Goal: Information Seeking & Learning: Learn about a topic

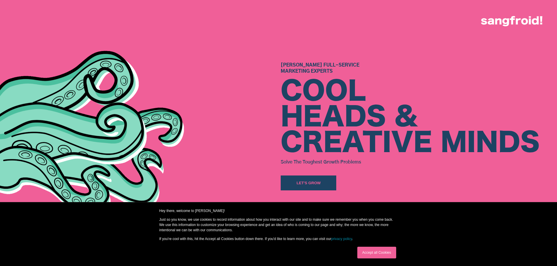
scroll to position [29, 0]
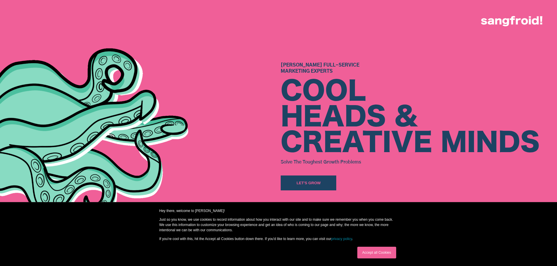
click at [368, 252] on link "Accept all Cookies" at bounding box center [376, 253] width 39 height 12
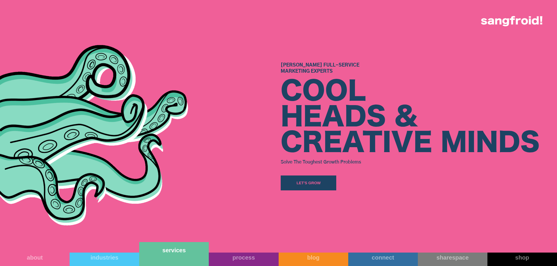
click at [174, 255] on link "services" at bounding box center [174, 254] width 70 height 24
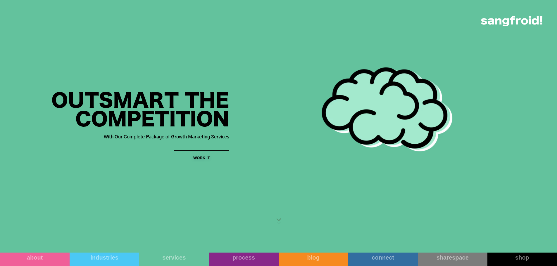
click at [207, 157] on div "WORK IT" at bounding box center [201, 158] width 17 height 6
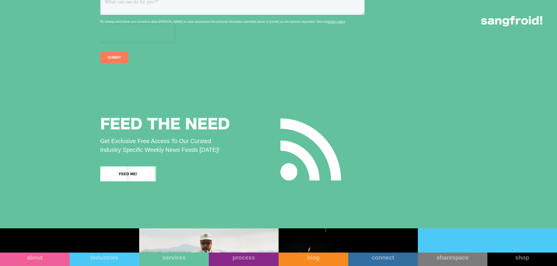
scroll to position [1051, 0]
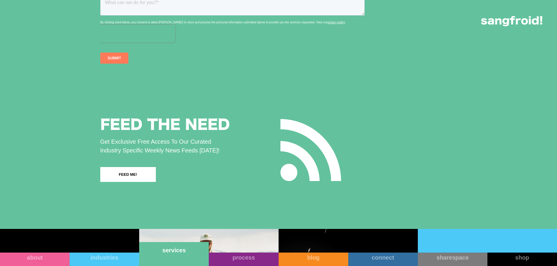
click at [166, 257] on link "services" at bounding box center [174, 254] width 70 height 24
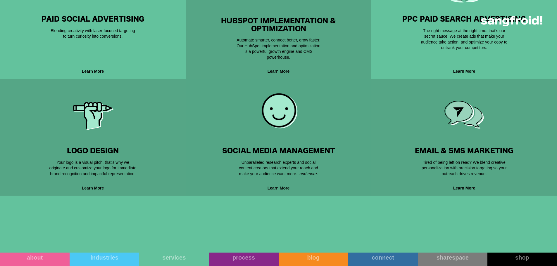
scroll to position [409, 0]
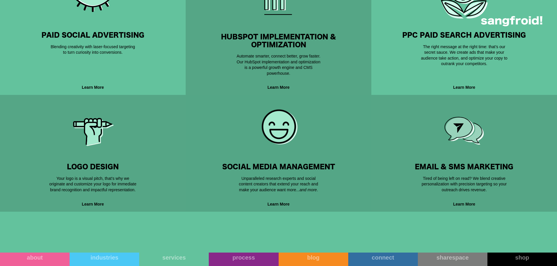
click at [271, 128] on img at bounding box center [278, 126] width 39 height 39
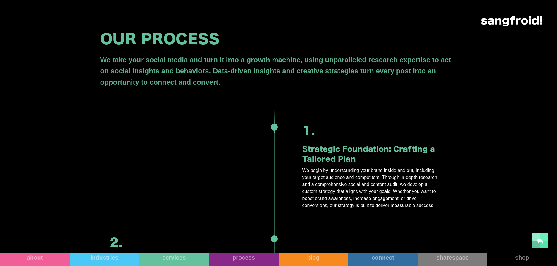
scroll to position [263, 0]
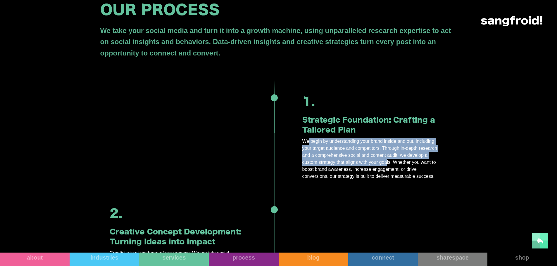
drag, startPoint x: 308, startPoint y: 139, endPoint x: 386, endPoint y: 162, distance: 80.8
click at [386, 162] on p "We begin by understanding your brand inside and out, including your target audi…" at bounding box center [370, 159] width 136 height 42
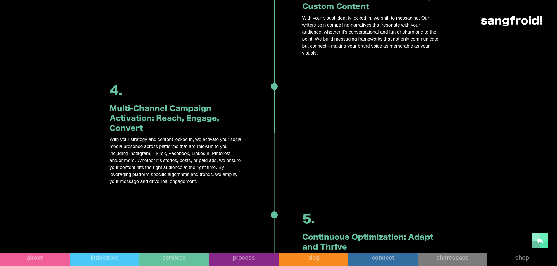
scroll to position [613, 0]
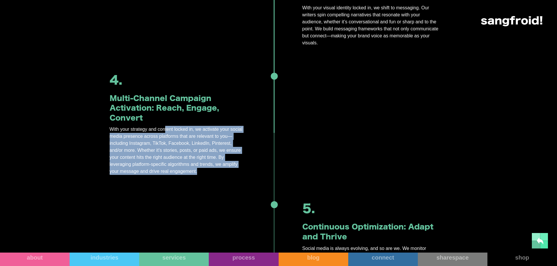
drag, startPoint x: 166, startPoint y: 128, endPoint x: 200, endPoint y: 171, distance: 54.4
click at [200, 171] on p "With your strategy and content locked in, we activate your social media presenc…" at bounding box center [178, 150] width 136 height 49
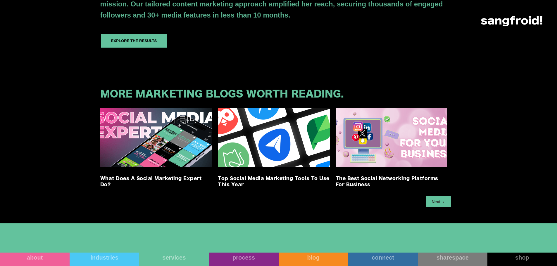
scroll to position [1169, 0]
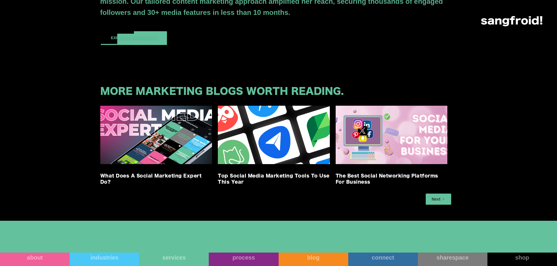
click at [143, 38] on div "Explore the results" at bounding box center [134, 38] width 46 height 6
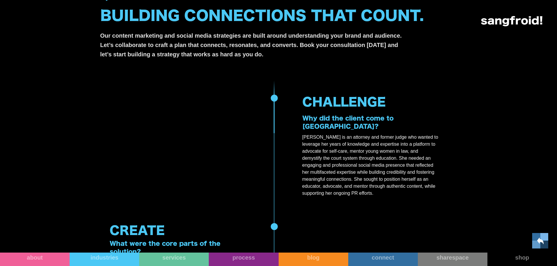
scroll to position [526, 0]
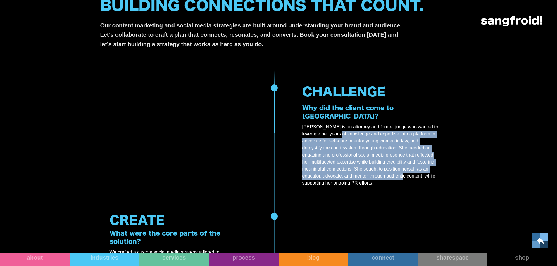
drag, startPoint x: 342, startPoint y: 126, endPoint x: 403, endPoint y: 168, distance: 73.9
click at [403, 168] on p "[PERSON_NAME] is an attorney and former judge who wanted to leverage her years …" at bounding box center [370, 155] width 136 height 63
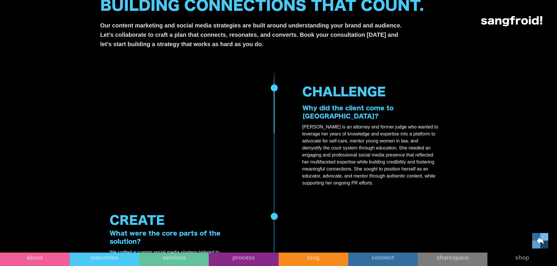
click at [176, 128] on div at bounding box center [177, 134] width 155 height 129
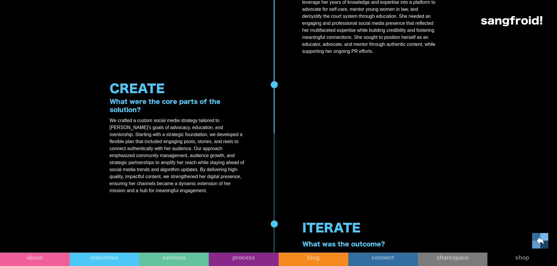
scroll to position [672, 0]
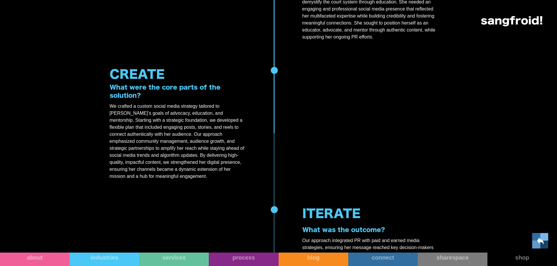
click at [155, 105] on p "We crafted a custom social media strategy tailored to [PERSON_NAME]’s goals of …" at bounding box center [178, 141] width 136 height 77
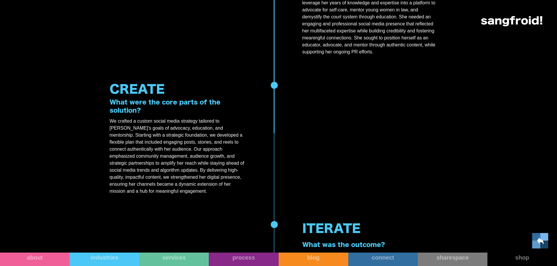
scroll to position [643, 0]
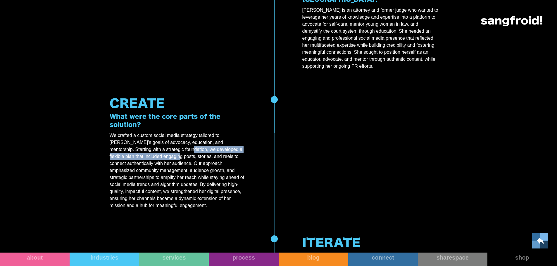
drag, startPoint x: 151, startPoint y: 141, endPoint x: 139, endPoint y: 149, distance: 13.7
click at [139, 149] on p "We crafted a custom social media strategy tailored to [PERSON_NAME]’s goals of …" at bounding box center [178, 170] width 136 height 77
click at [183, 152] on p "We crafted a custom social media strategy tailored to [PERSON_NAME]’s goals of …" at bounding box center [178, 170] width 136 height 77
click at [138, 155] on p "We crafted a custom social media strategy tailored to [PERSON_NAME]’s goals of …" at bounding box center [178, 170] width 136 height 77
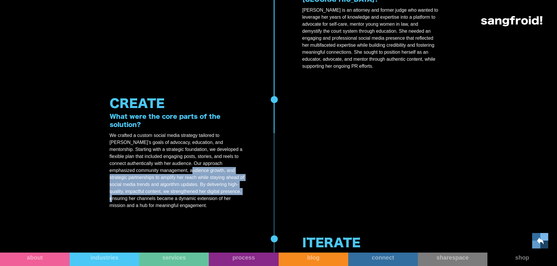
drag, startPoint x: 157, startPoint y: 161, endPoint x: 205, endPoint y: 186, distance: 54.8
click at [205, 186] on p "We crafted a custom social media strategy tailored to [PERSON_NAME]’s goals of …" at bounding box center [178, 170] width 136 height 77
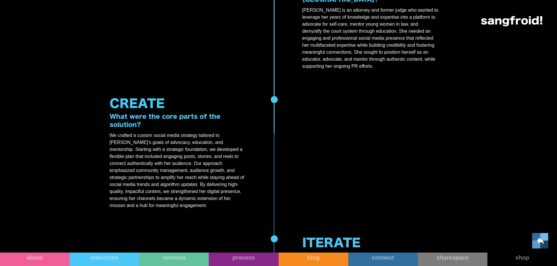
click at [188, 143] on p "We crafted a custom social media strategy tailored to [PERSON_NAME]’s goals of …" at bounding box center [178, 170] width 136 height 77
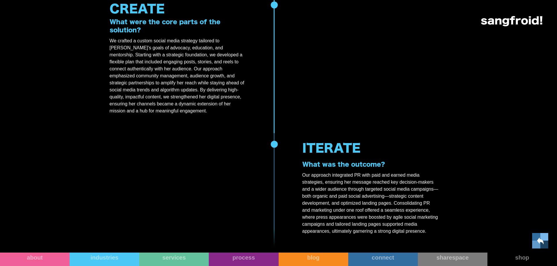
scroll to position [760, 0]
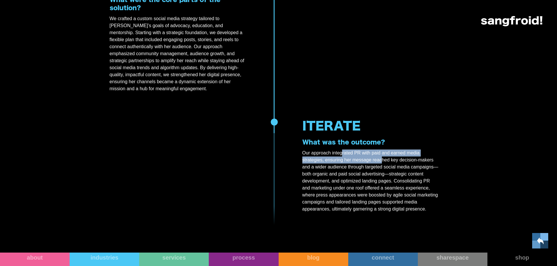
drag, startPoint x: 342, startPoint y: 144, endPoint x: 382, endPoint y: 149, distance: 39.8
click at [382, 150] on p "Our approach integrated PR with paid and earned media strategies, ensuring her …" at bounding box center [370, 181] width 136 height 63
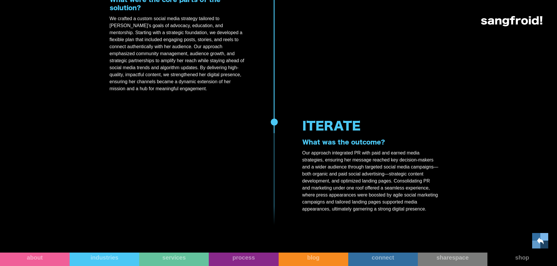
click at [327, 150] on p "Our approach integrated PR with paid and earned media strategies, ensuring her …" at bounding box center [370, 181] width 136 height 63
drag, startPoint x: 300, startPoint y: 142, endPoint x: 386, endPoint y: 144, distance: 86.2
click at [387, 142] on div "ITERATE What was the outcome? Our approach integrated PR with paid and earned m…" at bounding box center [370, 165] width 155 height 120
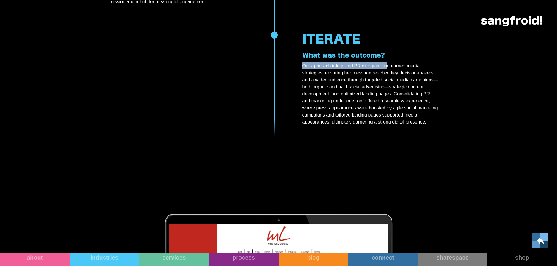
scroll to position [847, 0]
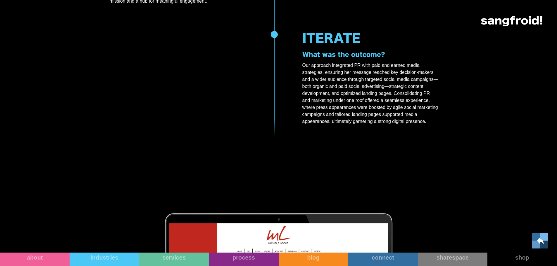
click at [353, 75] on p "Our approach integrated PR with paid and earned media strategies, ensuring her …" at bounding box center [370, 93] width 136 height 63
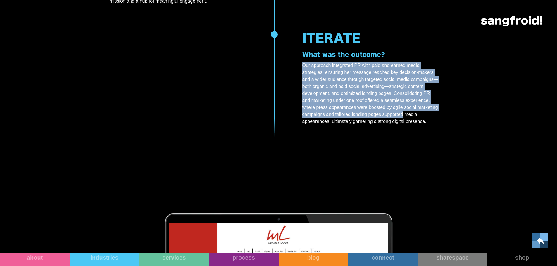
drag, startPoint x: 299, startPoint y: 58, endPoint x: 402, endPoint y: 108, distance: 113.9
click at [402, 108] on div "ITERATE What was the outcome? Our approach integrated PR with paid and earned m…" at bounding box center [370, 77] width 155 height 120
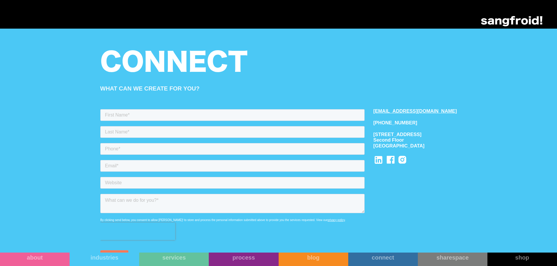
scroll to position [2308, 0]
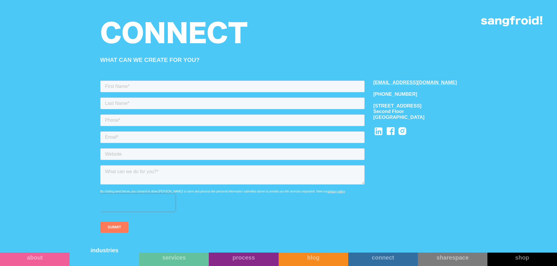
click at [105, 255] on link "industries" at bounding box center [105, 254] width 70 height 24
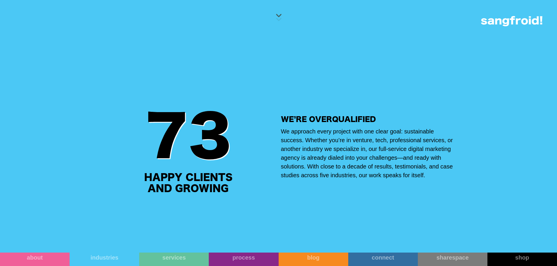
scroll to position [234, 0]
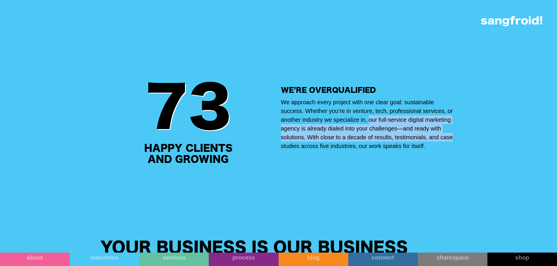
drag, startPoint x: 368, startPoint y: 125, endPoint x: 461, endPoint y: 140, distance: 93.5
click at [461, 140] on div "8 73 Years in business agile story points delivered happy clients and growing W…" at bounding box center [278, 128] width 557 height 192
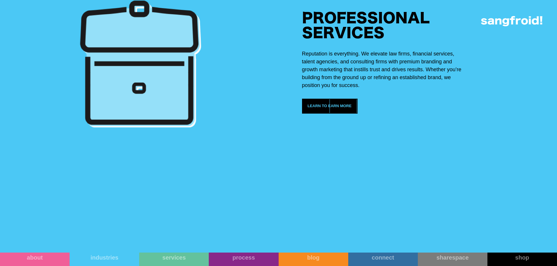
scroll to position [1256, 0]
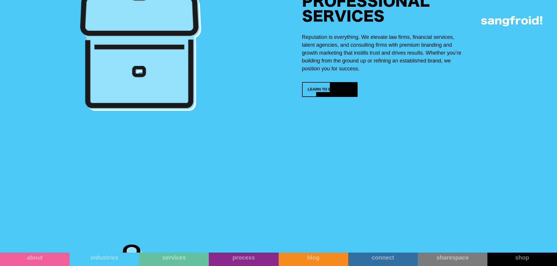
click at [332, 96] on div at bounding box center [337, 90] width 14 height 14
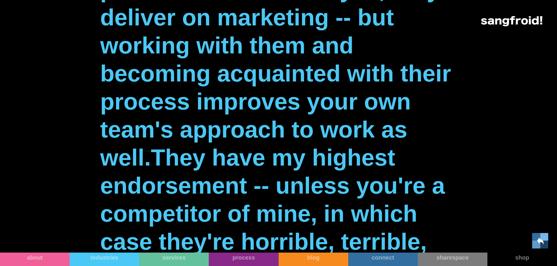
scroll to position [818, 0]
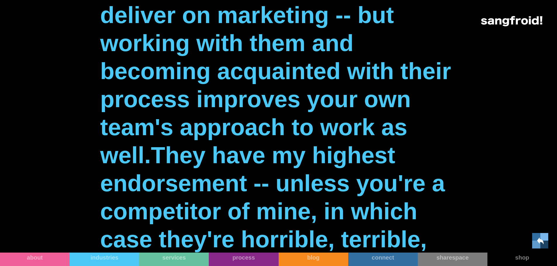
drag, startPoint x: 269, startPoint y: 45, endPoint x: 273, endPoint y: 55, distance: 10.2
click at [273, 55] on p "“The Sangfroid team is a hardworking, creative collective of geniuses. They sit…" at bounding box center [278, 43] width 356 height 477
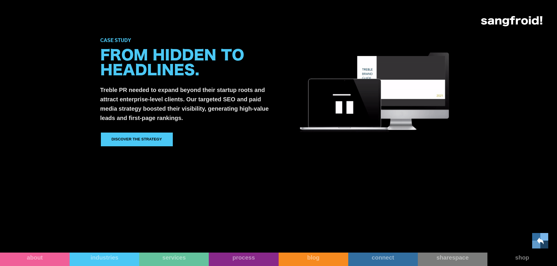
scroll to position [351, 0]
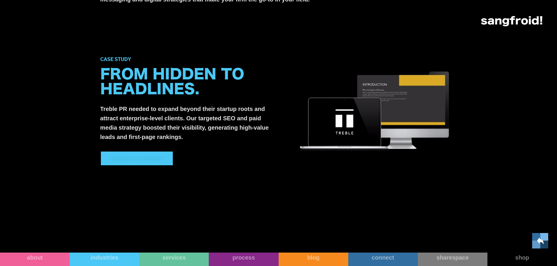
click at [137, 157] on div "Discover the strategy" at bounding box center [136, 158] width 50 height 6
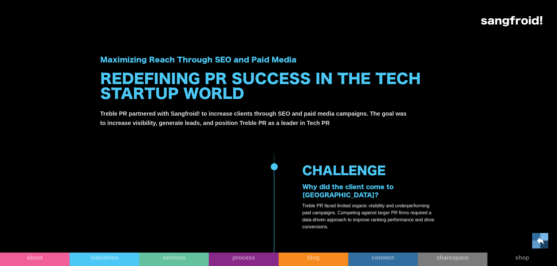
scroll to position [438, 0]
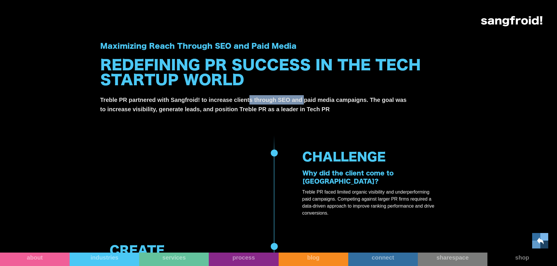
drag, startPoint x: 248, startPoint y: 102, endPoint x: 305, endPoint y: 98, distance: 56.8
click at [305, 98] on p "Treble PR partnered with Sangfroid! to increase clients through SEO and paid me…" at bounding box center [253, 104] width 307 height 19
click at [124, 97] on p "Treble PR partnered with Sangfroid! to increase clients through SEO and paid me…" at bounding box center [253, 104] width 307 height 19
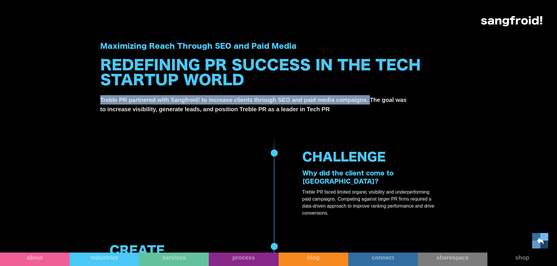
drag, startPoint x: 100, startPoint y: 99, endPoint x: 370, endPoint y: 101, distance: 269.9
click at [370, 101] on p "Treble PR partnered with Sangfroid! to increase clients through SEO and paid me…" at bounding box center [253, 104] width 307 height 19
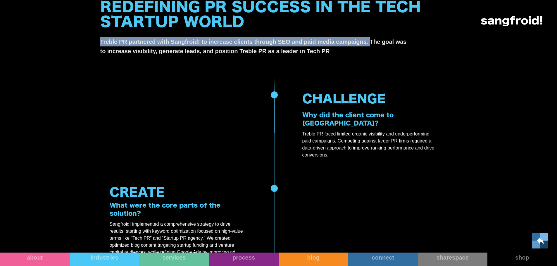
scroll to position [497, 0]
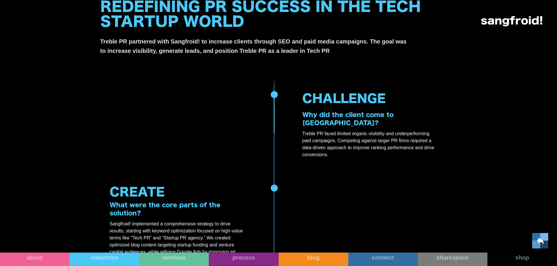
click at [332, 130] on p "Treble PR faced limited organic visibility and underperforming paid campaigns. …" at bounding box center [370, 144] width 136 height 28
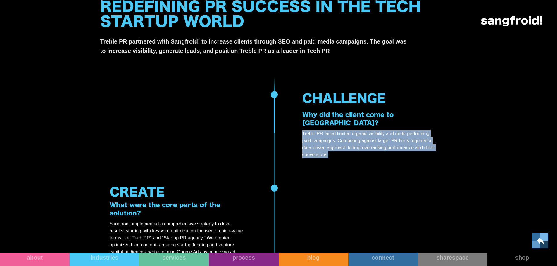
drag, startPoint x: 302, startPoint y: 125, endPoint x: 371, endPoint y: 144, distance: 71.4
click at [371, 144] on p "Treble PR faced limited organic visibility and underperforming paid campaigns. …" at bounding box center [370, 144] width 136 height 28
click at [366, 162] on div "CHALLENGE Why did the client come to us? Treble PR faced limited organic visibi…" at bounding box center [370, 123] width 155 height 93
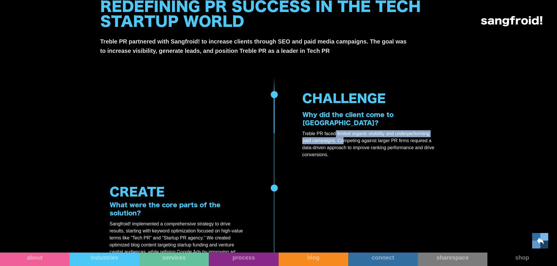
drag, startPoint x: 335, startPoint y: 126, endPoint x: 345, endPoint y: 134, distance: 13.1
click at [345, 134] on p "Treble PR faced limited organic visibility and underperforming paid campaigns. …" at bounding box center [370, 144] width 136 height 28
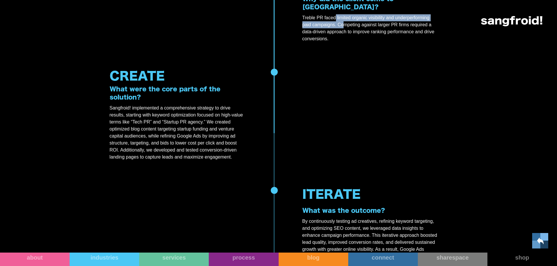
scroll to position [613, 0]
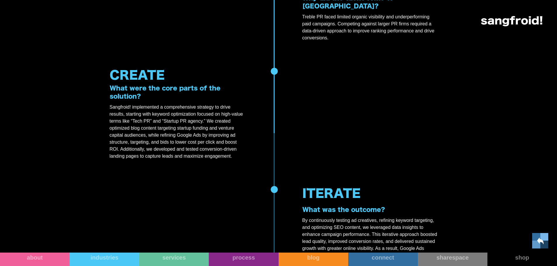
click at [171, 104] on p "Sangfroid! implemented a comprehensive strategy to drive results, starting with…" at bounding box center [178, 132] width 136 height 56
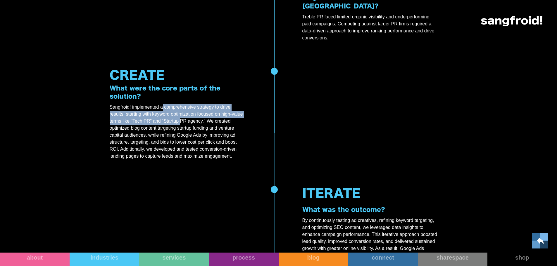
drag, startPoint x: 162, startPoint y: 98, endPoint x: 180, endPoint y: 115, distance: 24.0
click at [180, 115] on p "Sangfroid! implemented a comprehensive strategy to drive results, starting with…" at bounding box center [178, 132] width 136 height 56
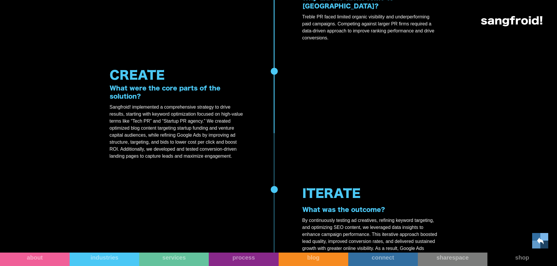
click at [216, 113] on p "Sangfroid! implemented a comprehensive strategy to drive results, starting with…" at bounding box center [178, 132] width 136 height 56
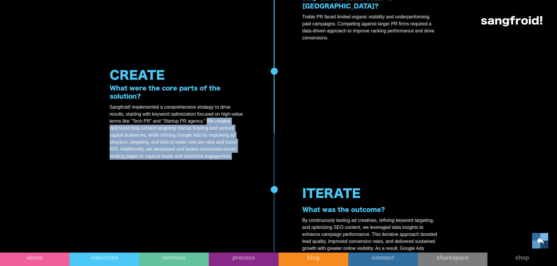
drag, startPoint x: 207, startPoint y: 111, endPoint x: 234, endPoint y: 146, distance: 44.3
click at [234, 146] on p "Sangfroid! implemented a comprehensive strategy to drive results, starting with…" at bounding box center [178, 132] width 136 height 56
click at [254, 112] on div "CREATE What were the core parts of the solution? Sangfroid! implemented a compr…" at bounding box center [177, 113] width 155 height 118
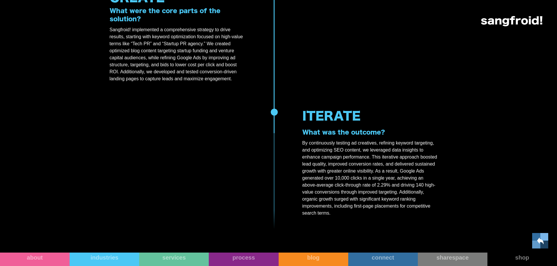
scroll to position [730, 0]
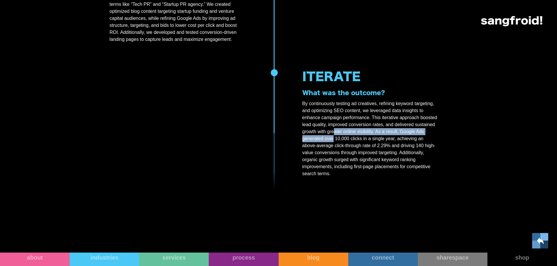
drag, startPoint x: 333, startPoint y: 124, endPoint x: 333, endPoint y: 130, distance: 5.6
click at [333, 130] on p "By continuously testing ad creatives, refining keyword targeting, and optimizin…" at bounding box center [370, 138] width 136 height 77
click at [346, 119] on p "By continuously testing ad creatives, refining keyword targeting, and optimizin…" at bounding box center [370, 138] width 136 height 77
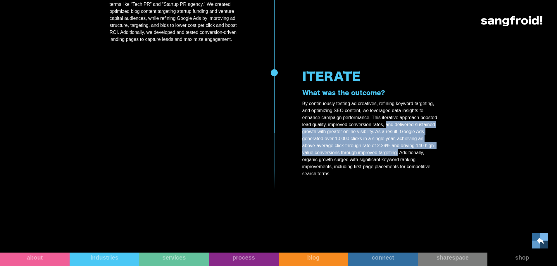
drag, startPoint x: 385, startPoint y: 117, endPoint x: 398, endPoint y: 146, distance: 32.2
click at [398, 146] on p "By continuously testing ad creatives, refining keyword targeting, and optimizin…" at bounding box center [370, 138] width 136 height 77
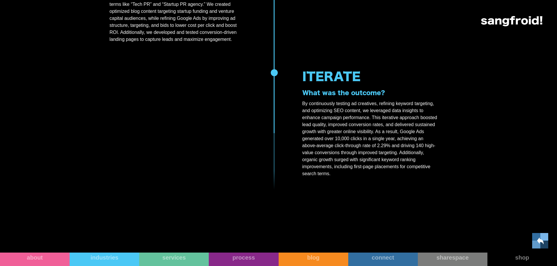
click at [393, 162] on p "By continuously testing ad creatives, refining keyword targeting, and optimizin…" at bounding box center [370, 138] width 136 height 77
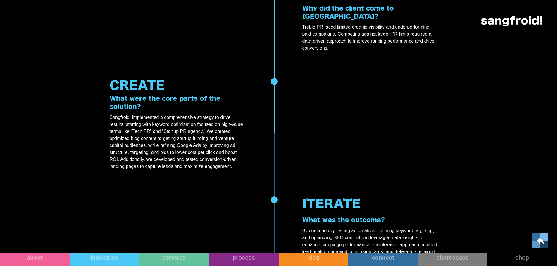
scroll to position [613, 0]
